Goal: Task Accomplishment & Management: Manage account settings

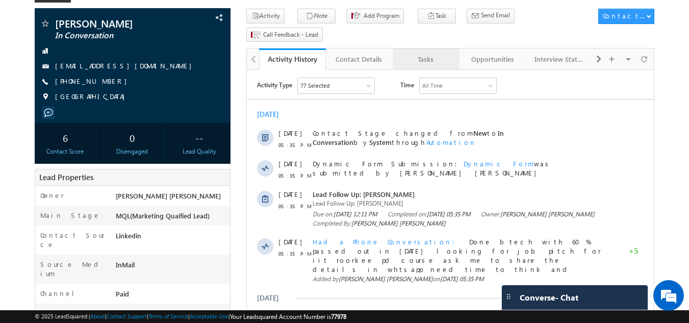
click at [434, 53] on div "Tasks" at bounding box center [426, 59] width 50 height 12
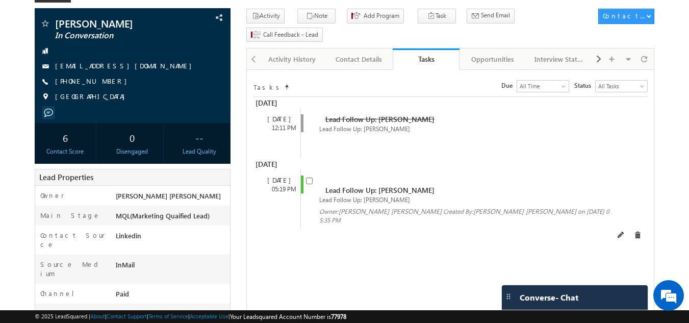
click at [330, 185] on span "Lead Follow Up: [PERSON_NAME]" at bounding box center [380, 190] width 109 height 10
click at [308, 178] on input "checkbox" at bounding box center [309, 181] width 7 height 7
checkbox input "false"
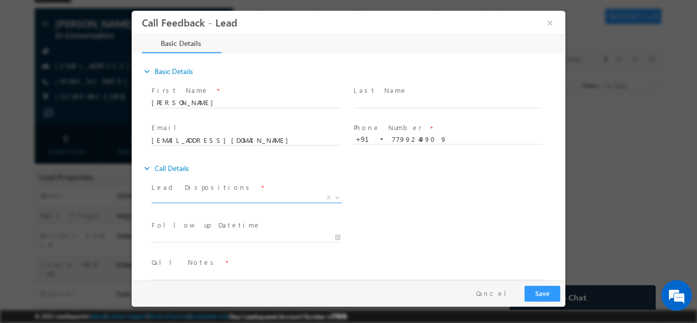
click at [213, 194] on span "X" at bounding box center [247, 197] width 190 height 10
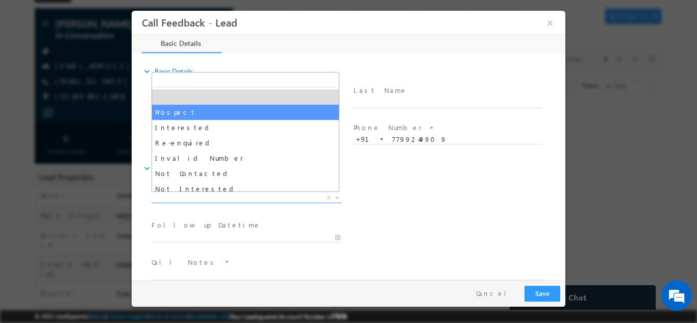
scroll to position [97, 0]
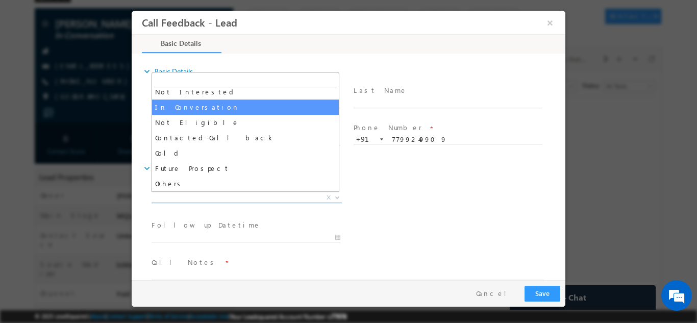
select select "In Conversation"
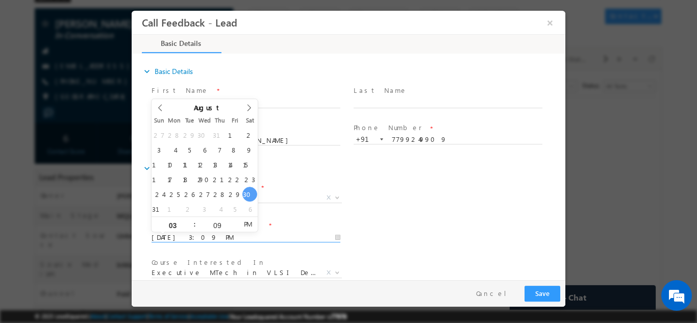
click at [225, 233] on input "30/08/2025 3:09 PM" at bounding box center [246, 237] width 189 height 10
type input "31/08/2025 3:09 PM"
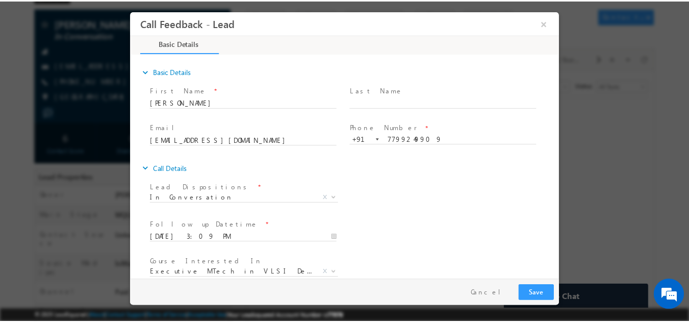
scroll to position [54, 0]
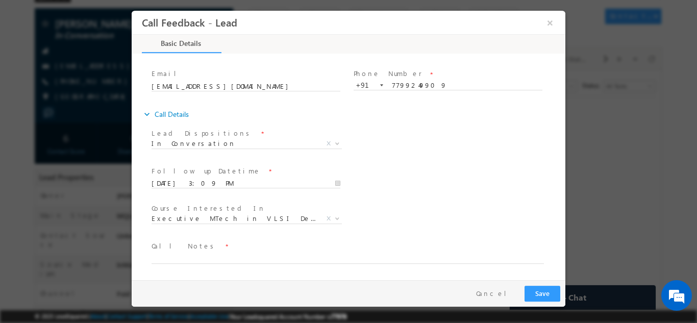
click at [398, 250] on span "Call Notes *" at bounding box center [342, 245] width 381 height 11
click at [388, 259] on textarea at bounding box center [348, 258] width 392 height 12
type textarea "dnp"
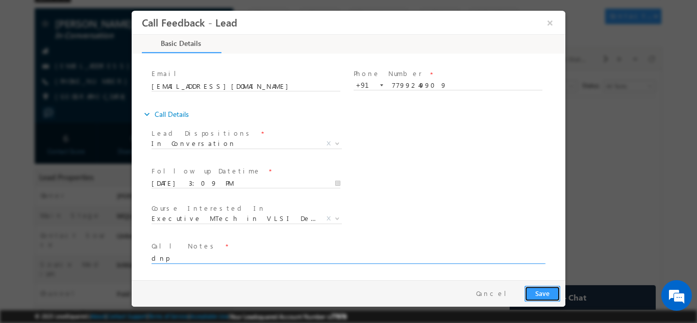
click at [550, 294] on button "Save" at bounding box center [543, 293] width 36 height 16
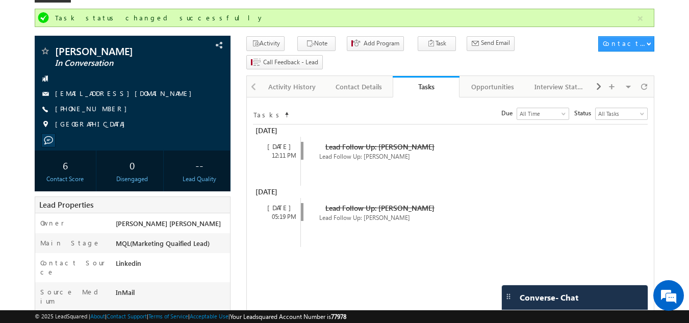
click at [550, 298] on span "Converse - Chat" at bounding box center [549, 297] width 59 height 9
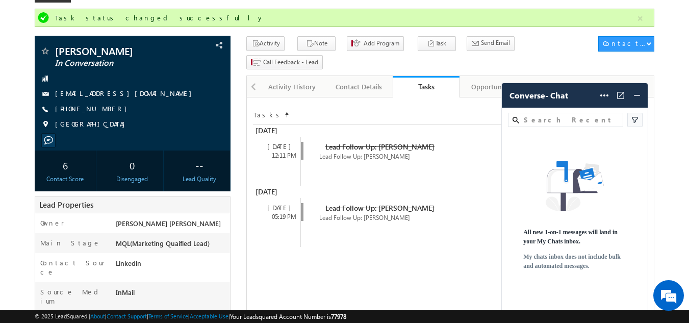
click at [550, 298] on div "All new 1-on-1 messages will land in your My Chats inbox. My chats inbox does n…" at bounding box center [575, 221] width 146 height 182
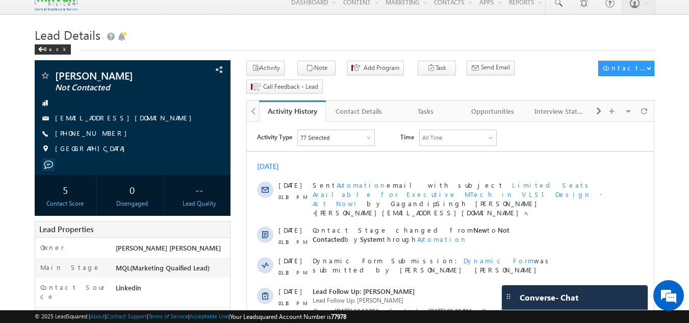
scroll to position [7, 0]
